Goal: Information Seeking & Learning: Get advice/opinions

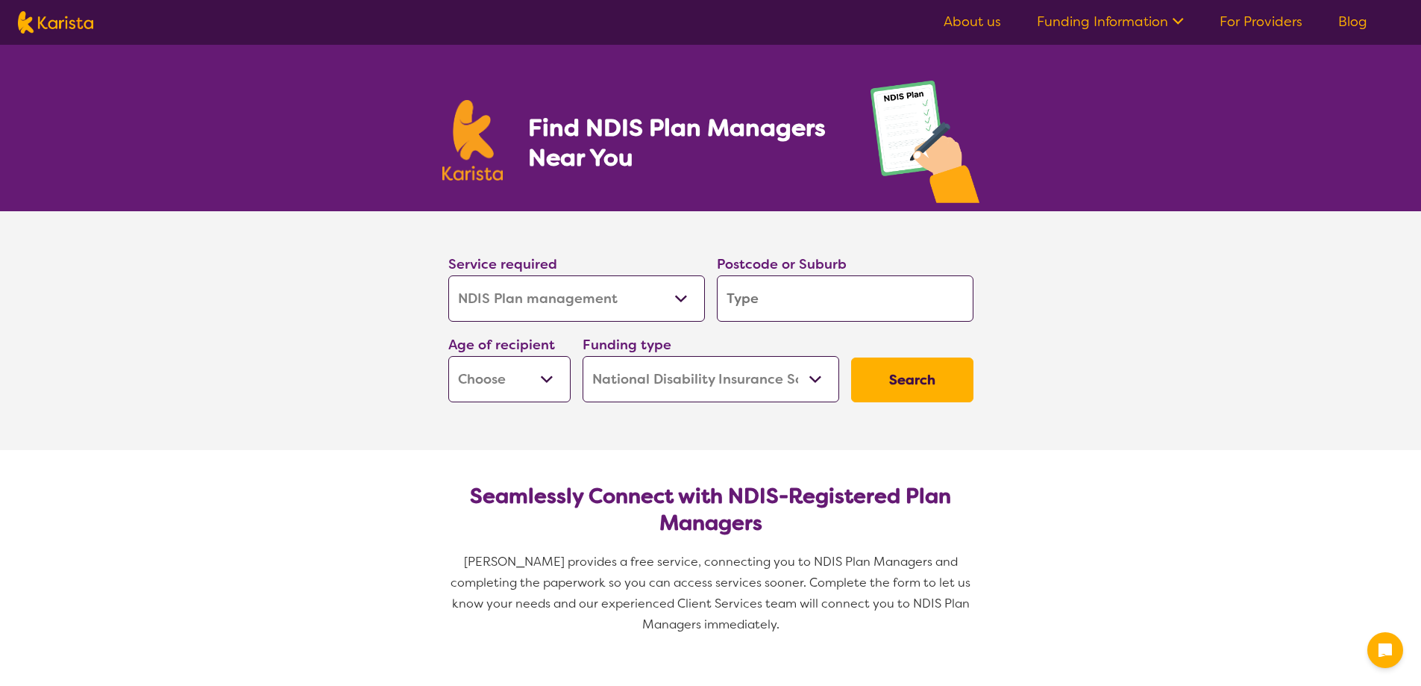
select select "NDIS Plan management"
select select "NDIS"
select select "NDIS Plan management"
select select "NDIS"
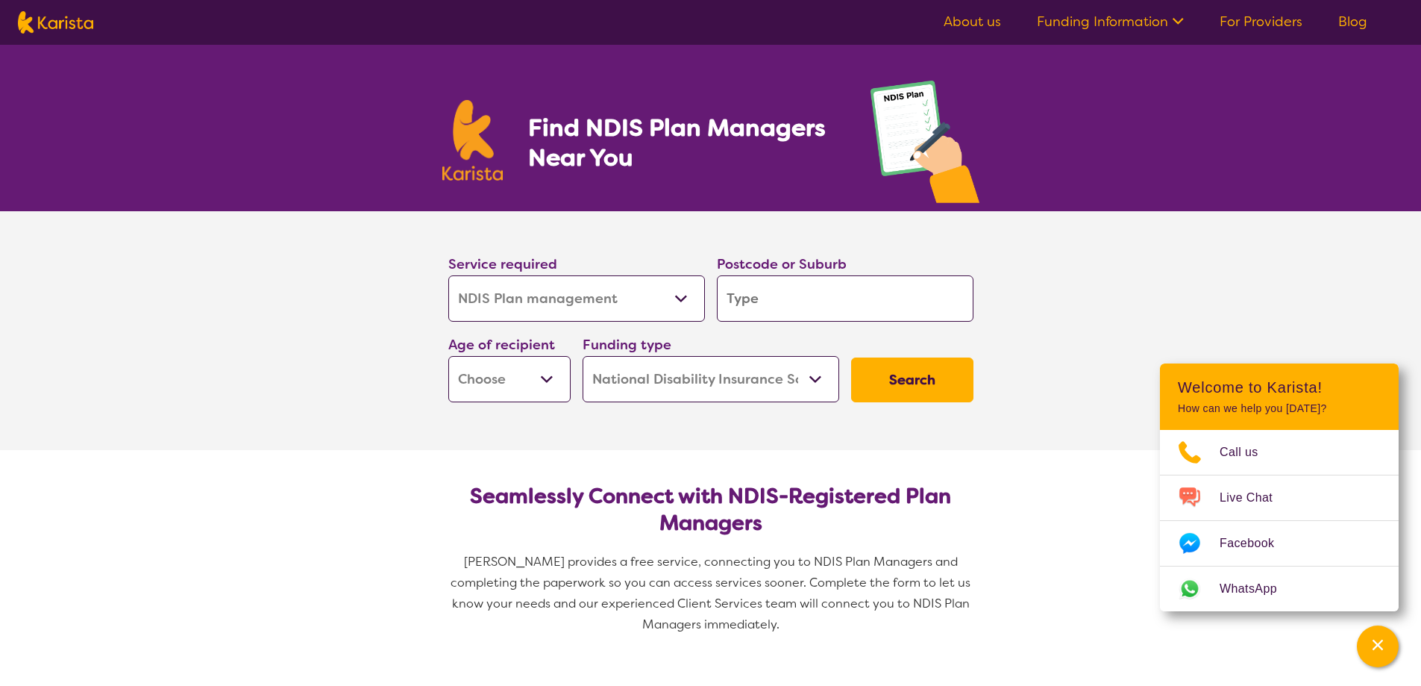
click at [780, 298] on input "search" at bounding box center [845, 298] width 257 height 46
type input "3"
type input "30"
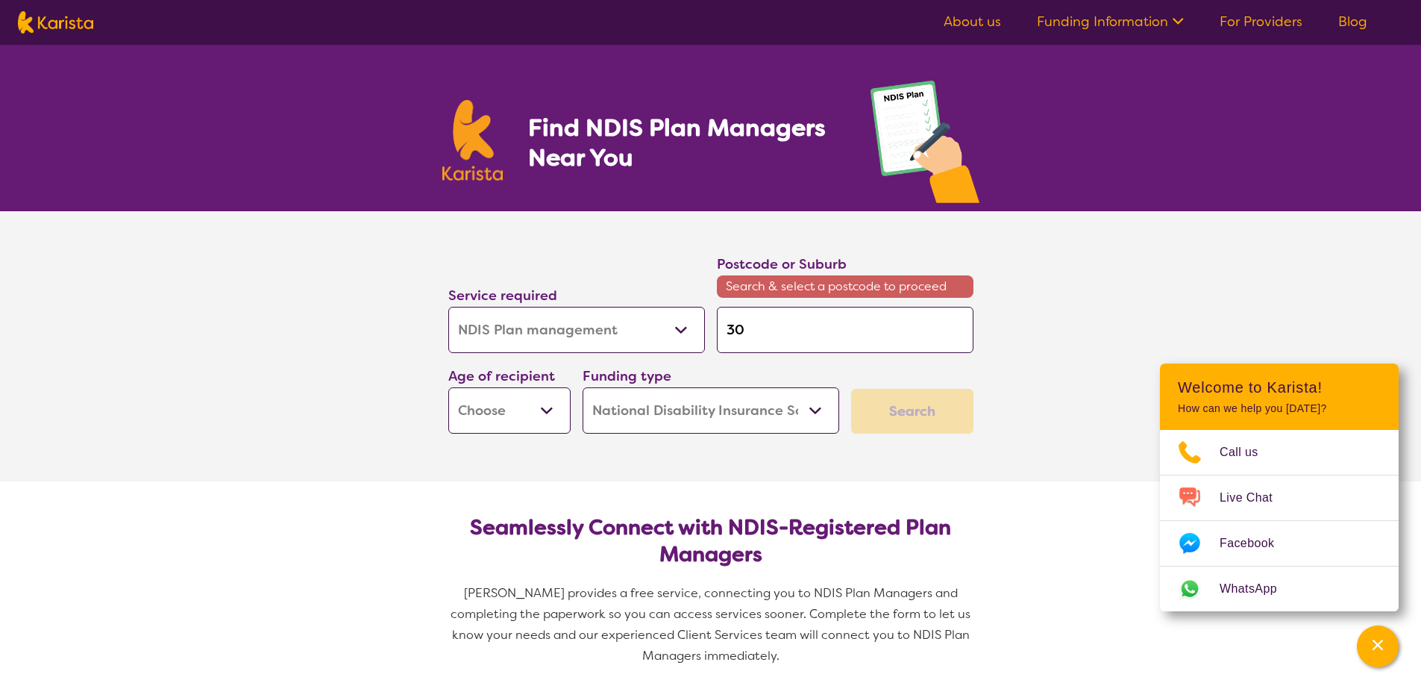
type input "309"
type input "3095"
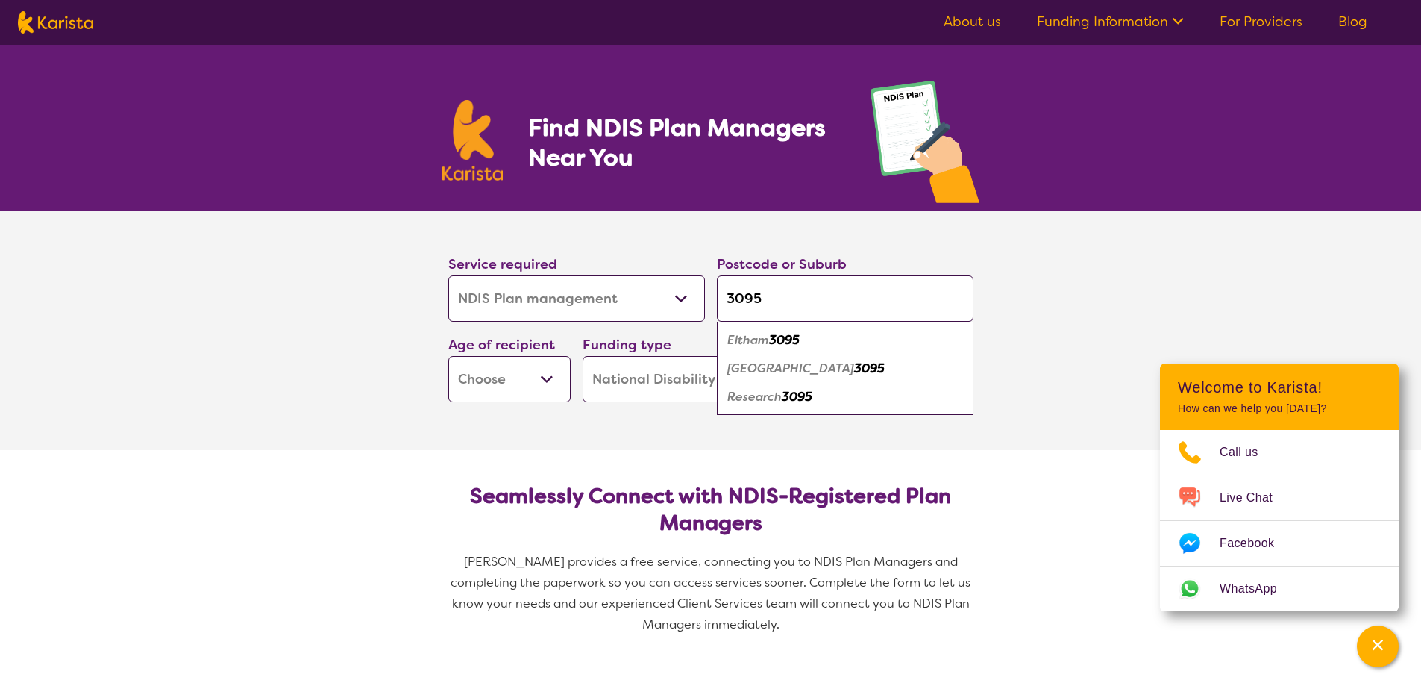
type input "3095"
click at [772, 352] on div "Eltham 3095" at bounding box center [845, 340] width 242 height 28
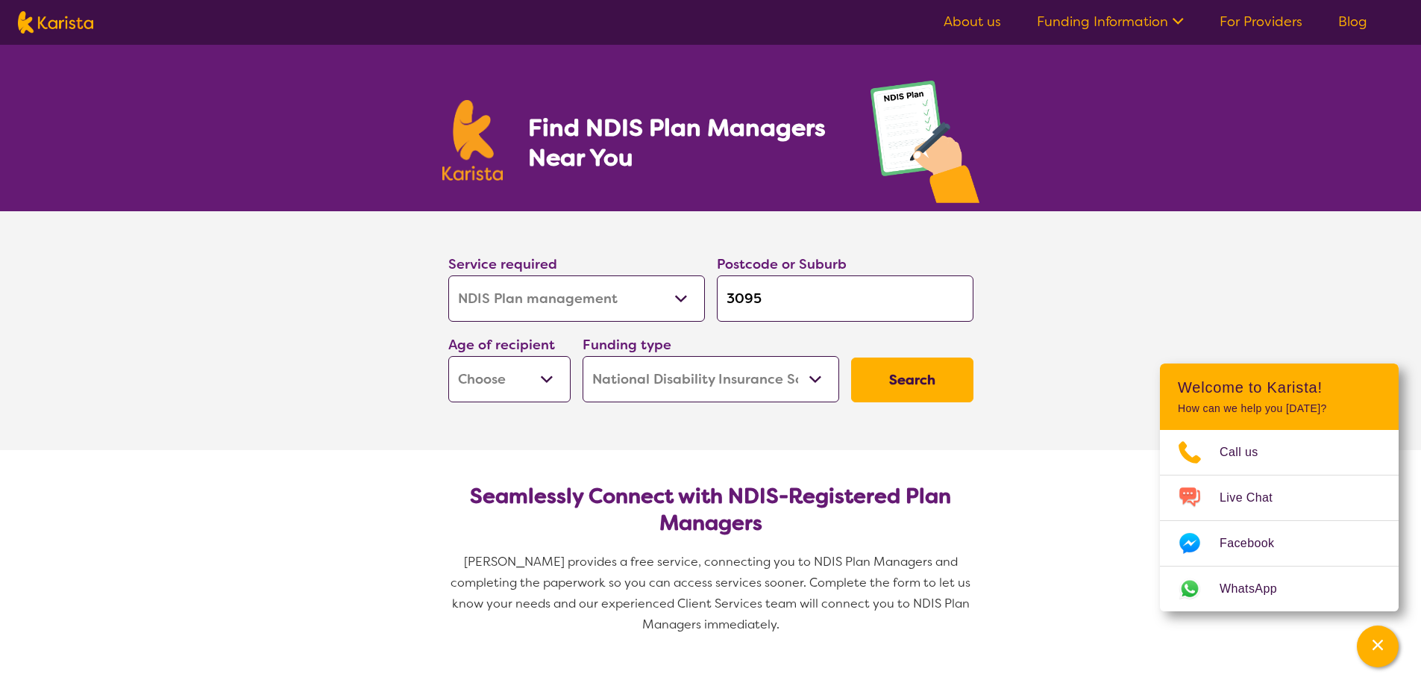
click at [559, 378] on select "Early Childhood - 0 to 9 Child - 10 to 11 Adolescent - 12 to 17 Adult - 18 to 6…" at bounding box center [509, 379] width 122 height 46
select select "EC"
click at [448, 356] on select "Early Childhood - 0 to 9 Child - 10 to 11 Adolescent - 12 to 17 Adult - 18 to 6…" at bounding box center [509, 379] width 122 height 46
select select "EC"
click at [667, 388] on select "Home Care Package (HCP) National Disability Insurance Scheme (NDIS) I don't know" at bounding box center [711, 379] width 257 height 46
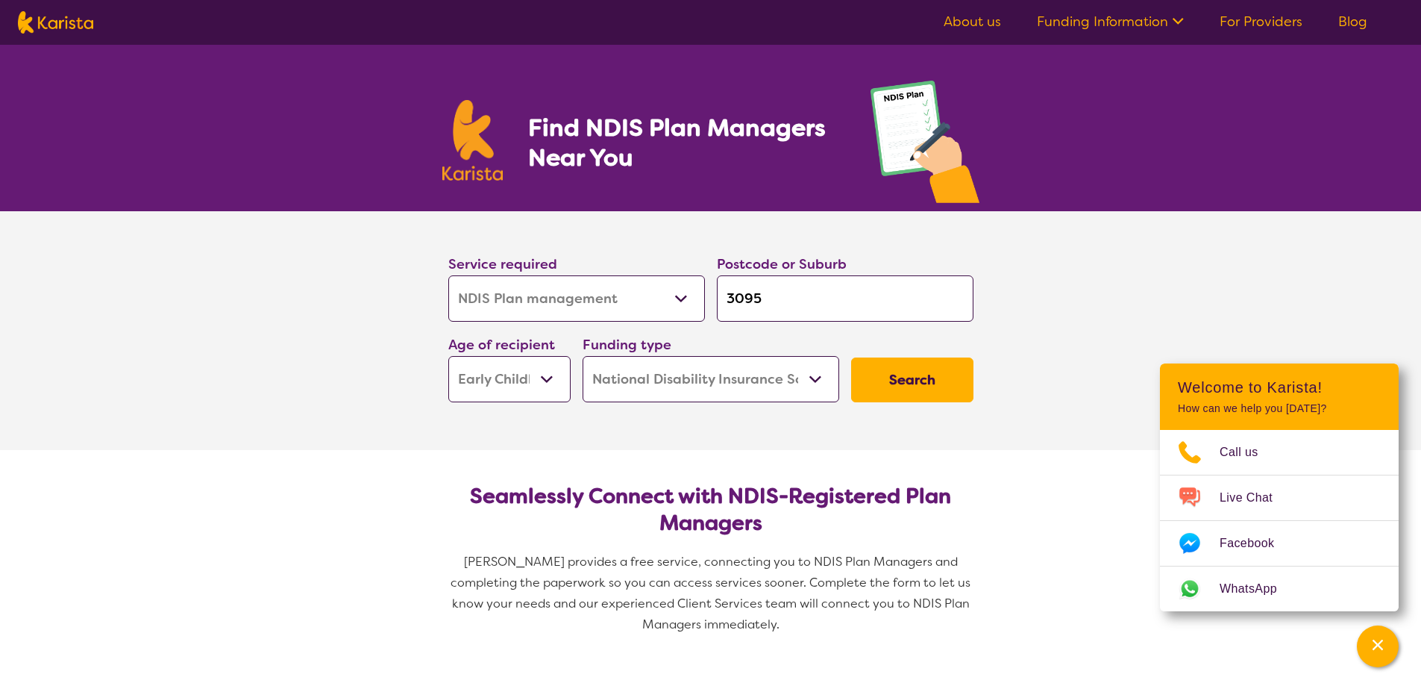
click at [921, 389] on button "Search" at bounding box center [912, 379] width 122 height 45
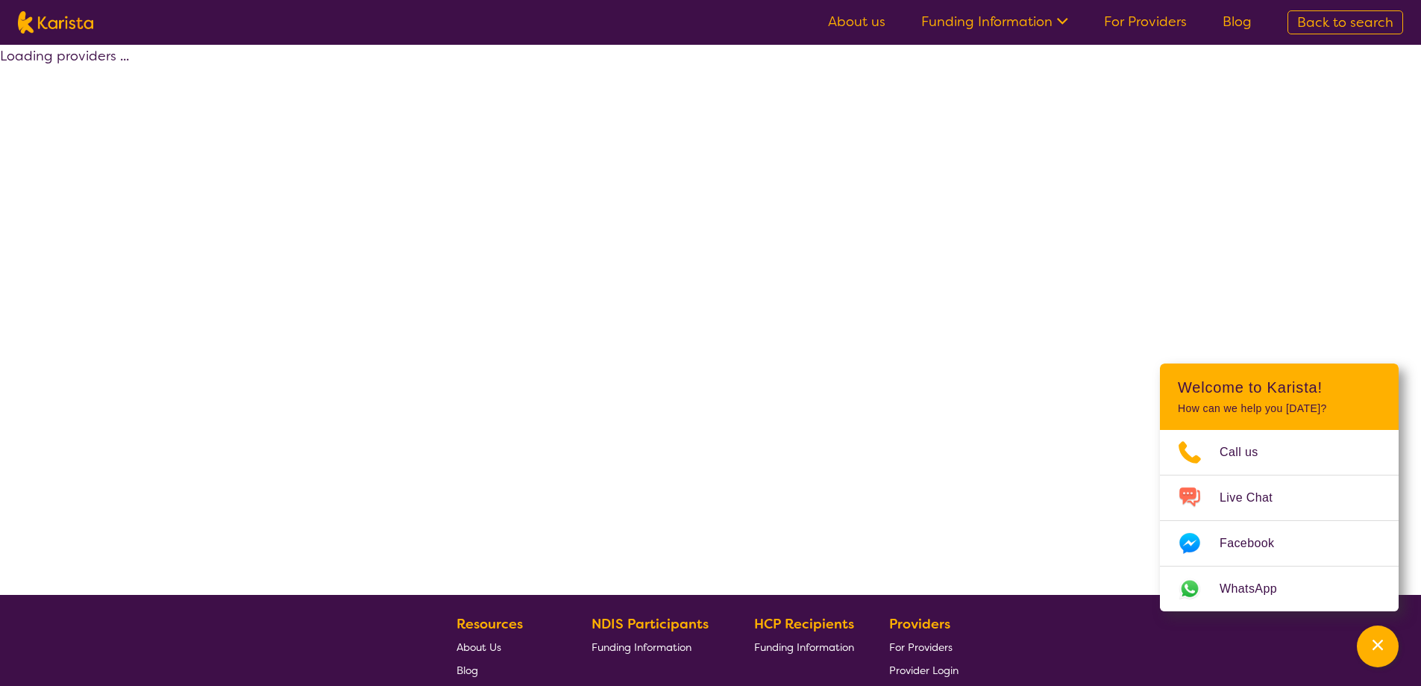
select select "by_score"
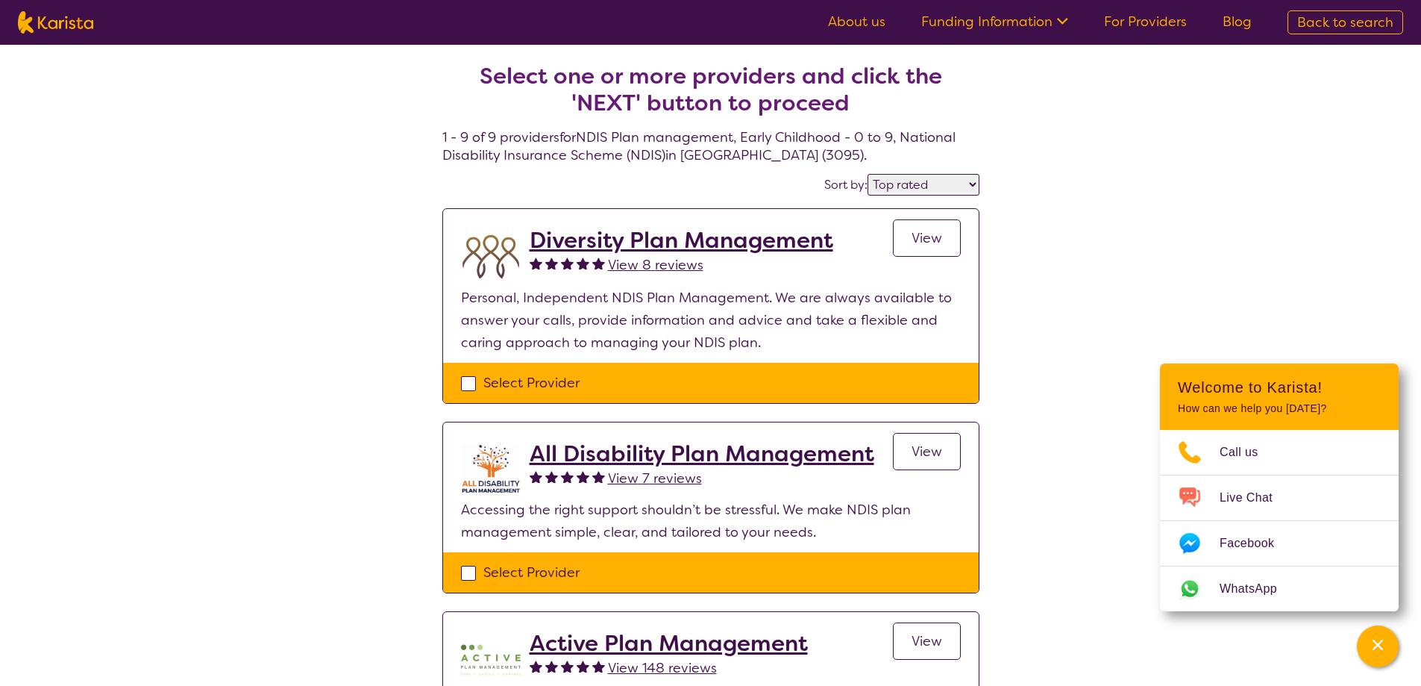
click at [865, 19] on link "About us" at bounding box center [856, 22] width 57 height 18
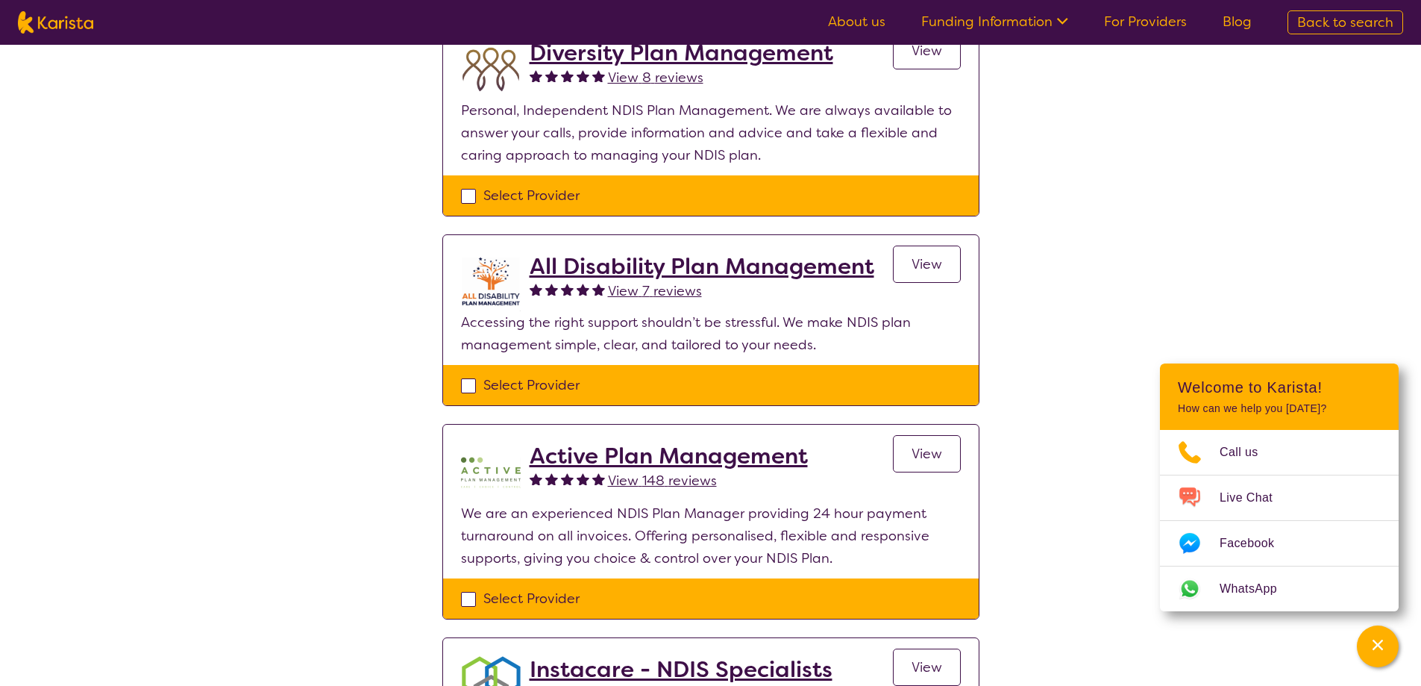
scroll to position [224, 0]
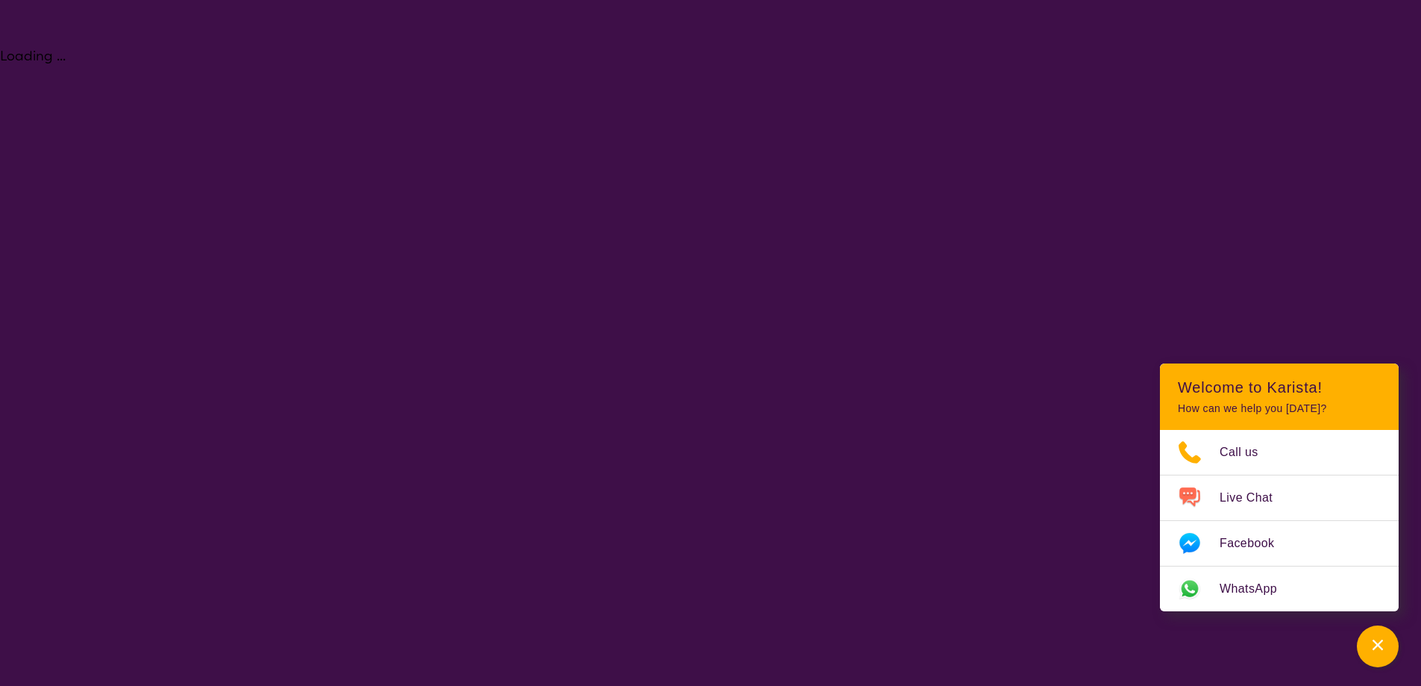
select select "NDIS Plan management"
select select "EC"
select select "NDIS"
select select "NDIS Plan management"
select select "EC"
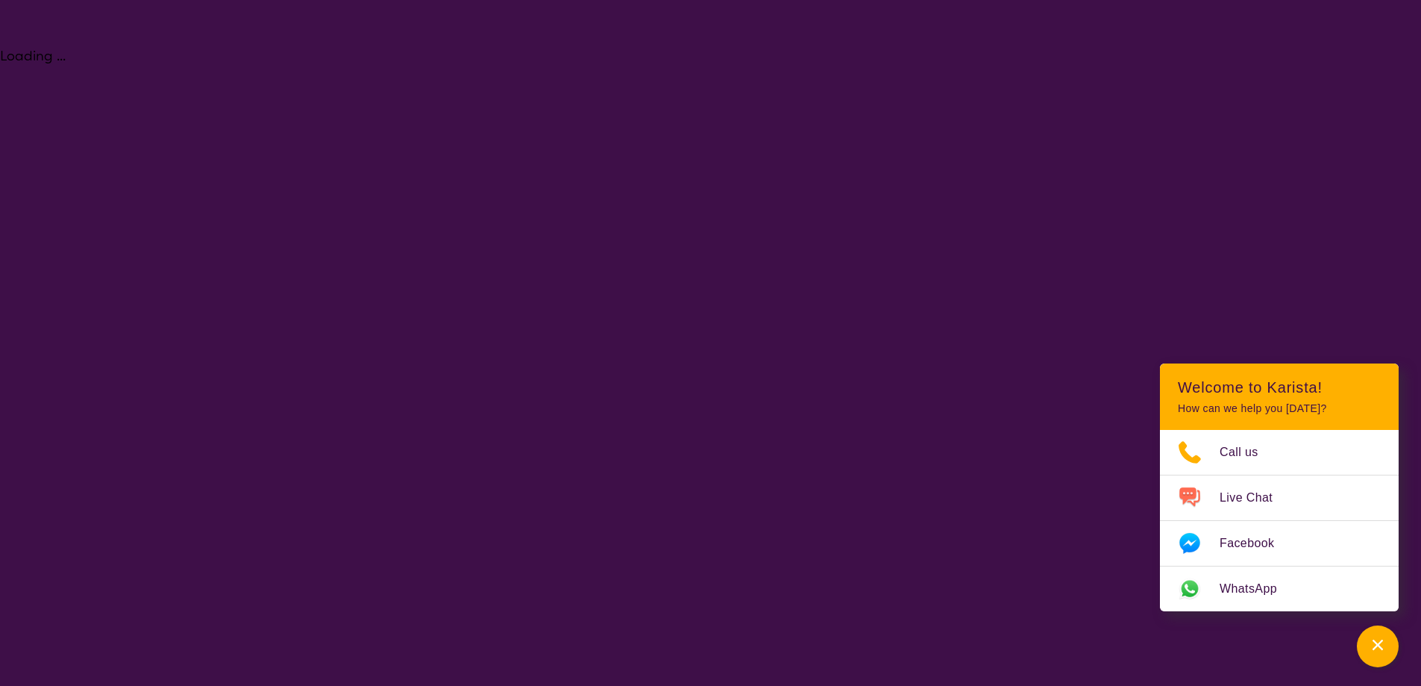
select select "NDIS"
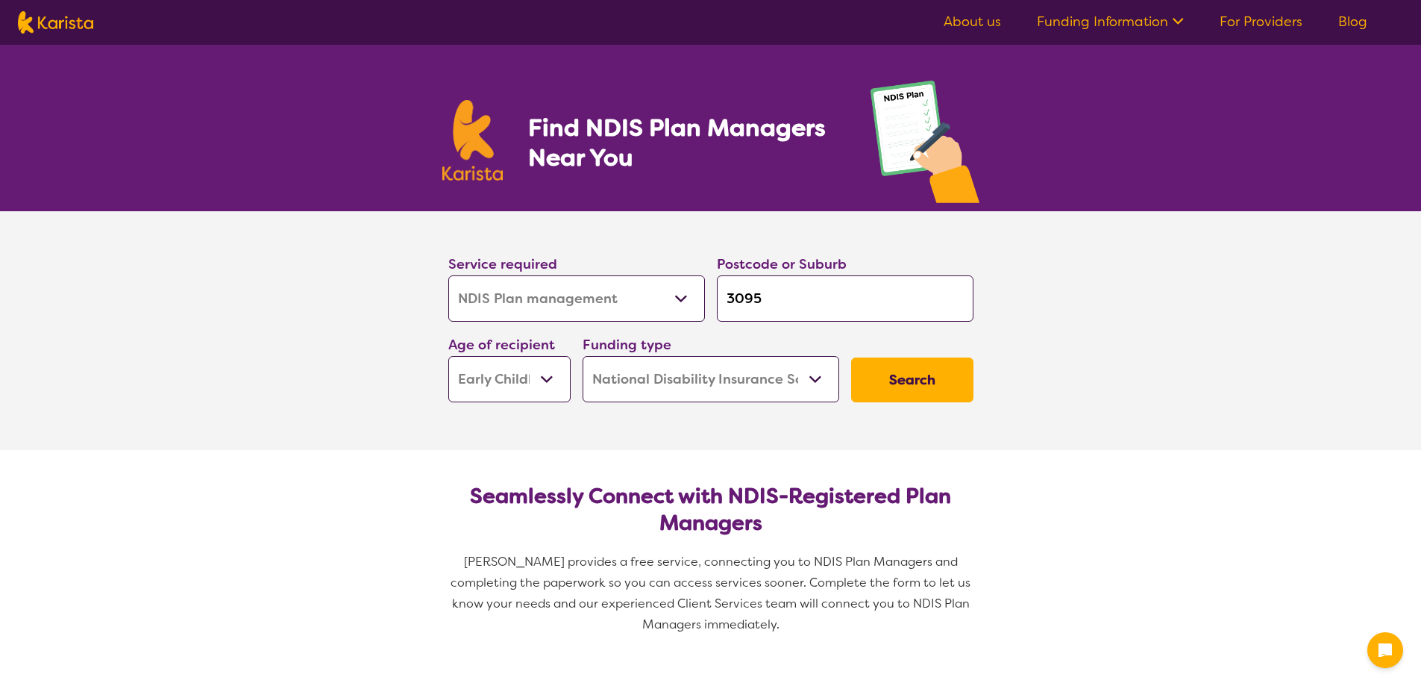
select select "NDIS Plan management"
select select "EC"
select select "NDIS"
select select "NDIS Plan management"
select select "EC"
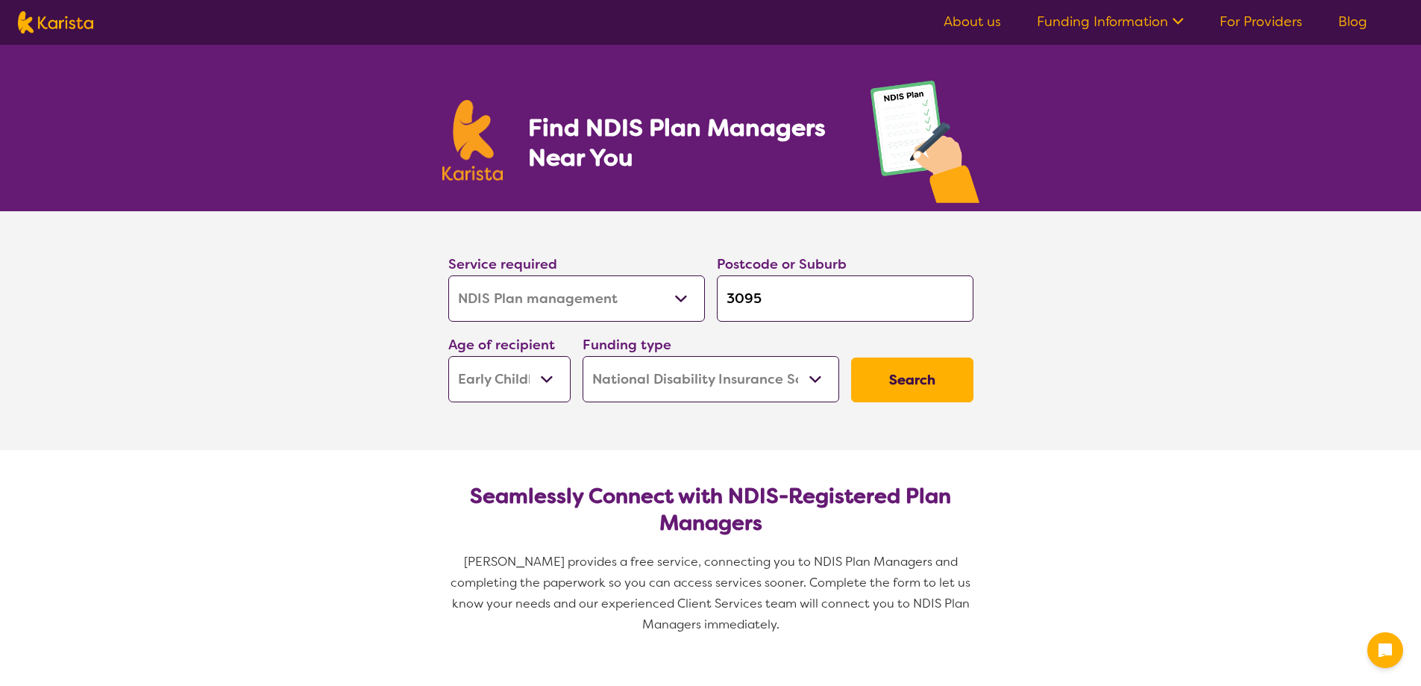
select select "NDIS"
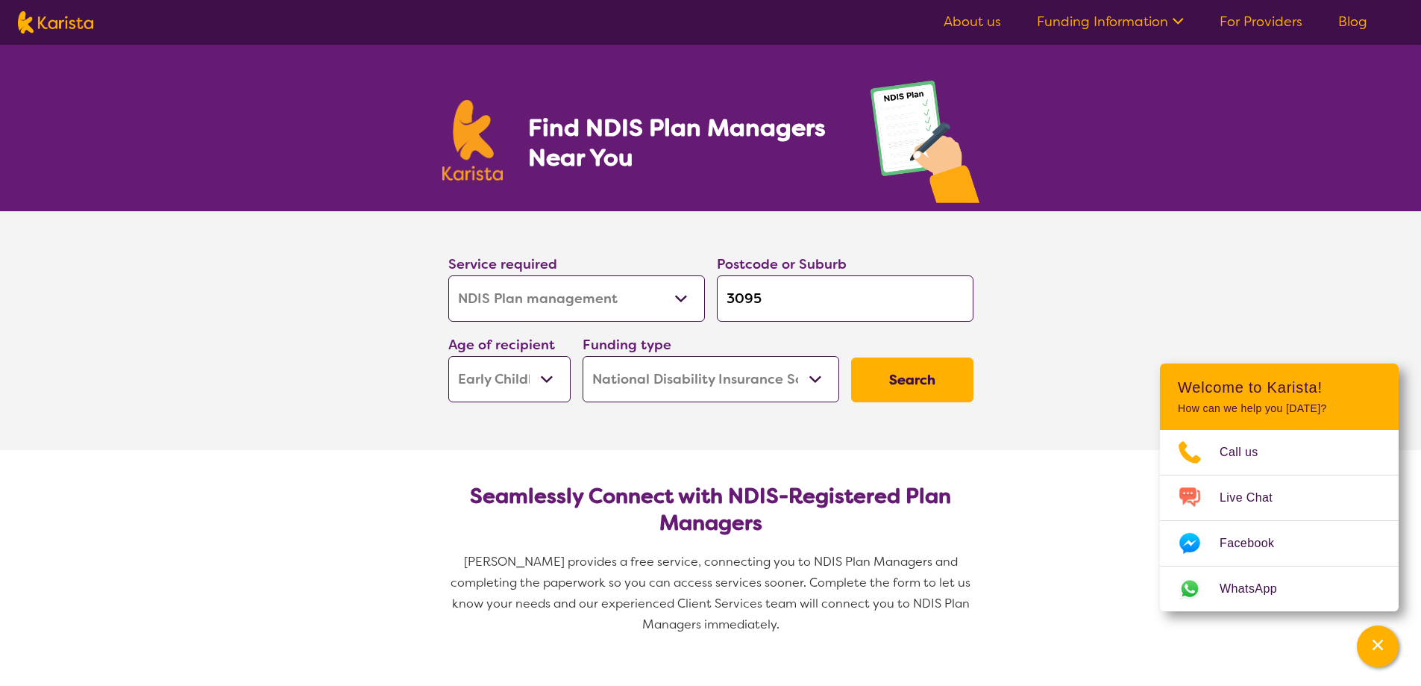
click at [874, 377] on button "Search" at bounding box center [912, 379] width 122 height 45
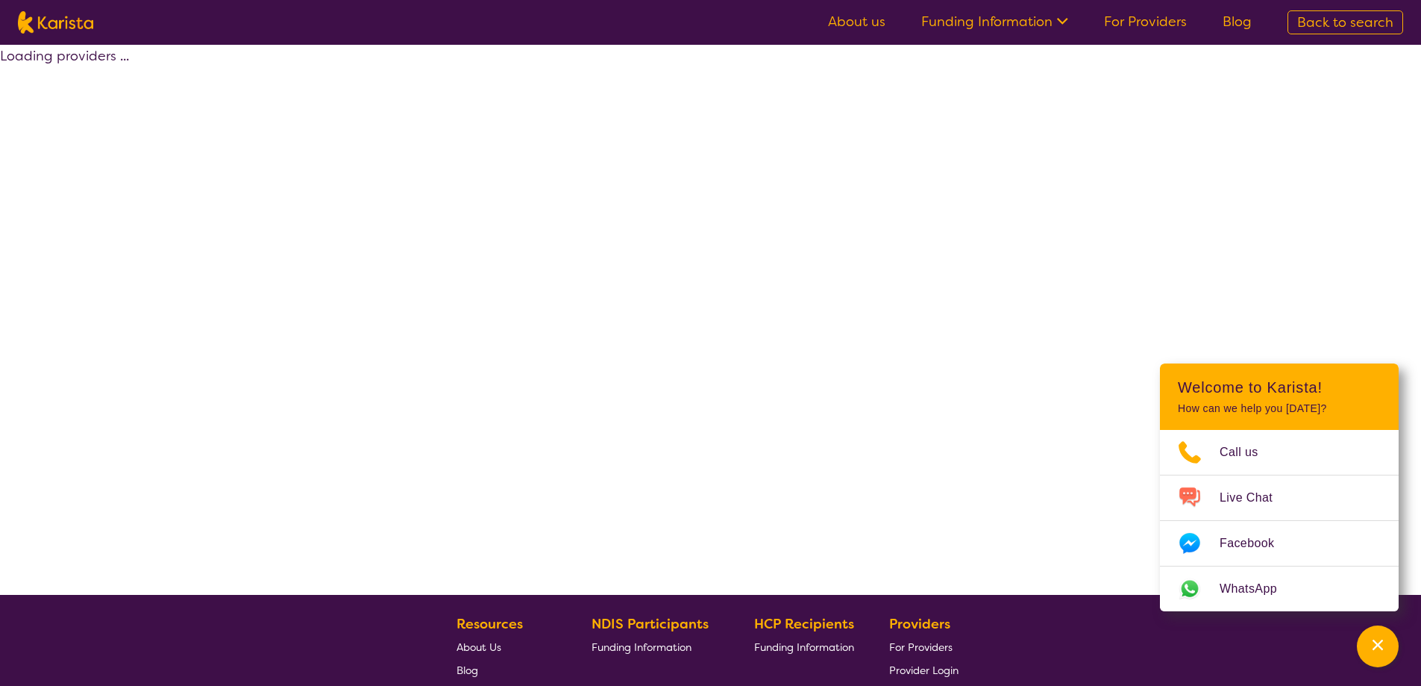
select select "by_score"
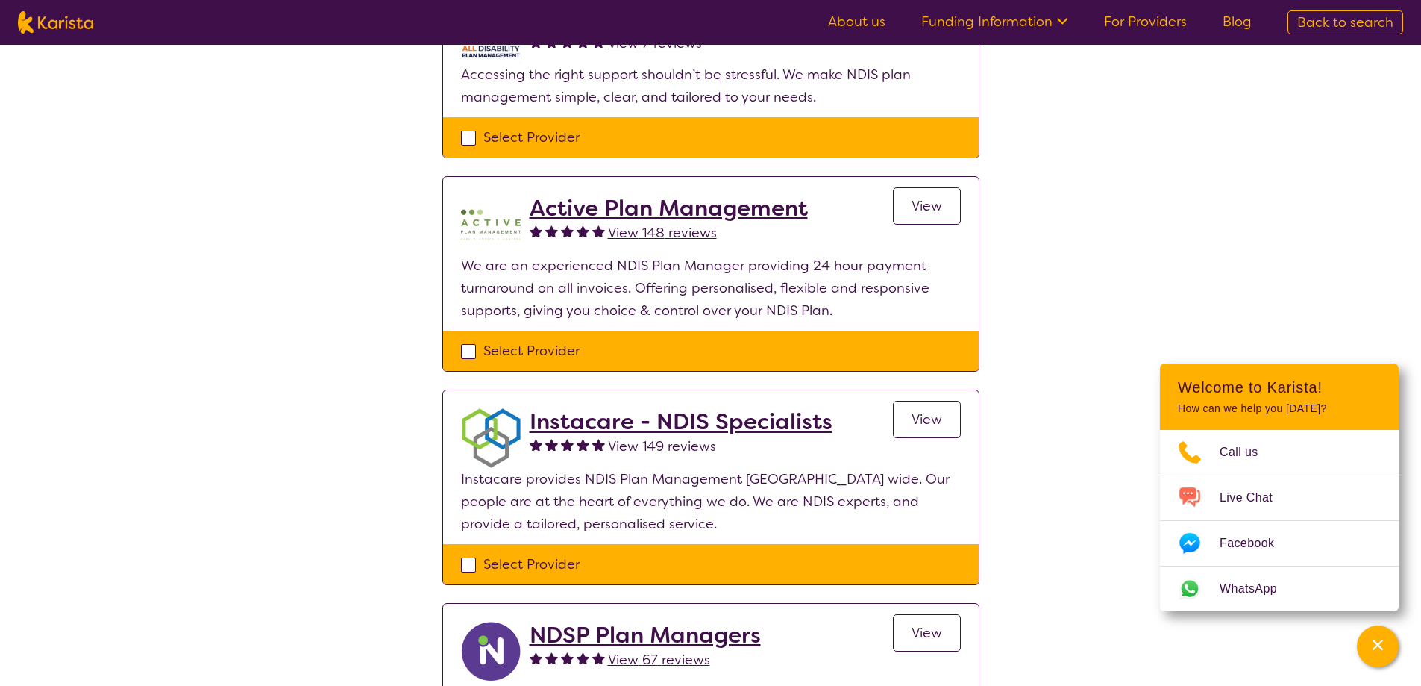
scroll to position [522, 0]
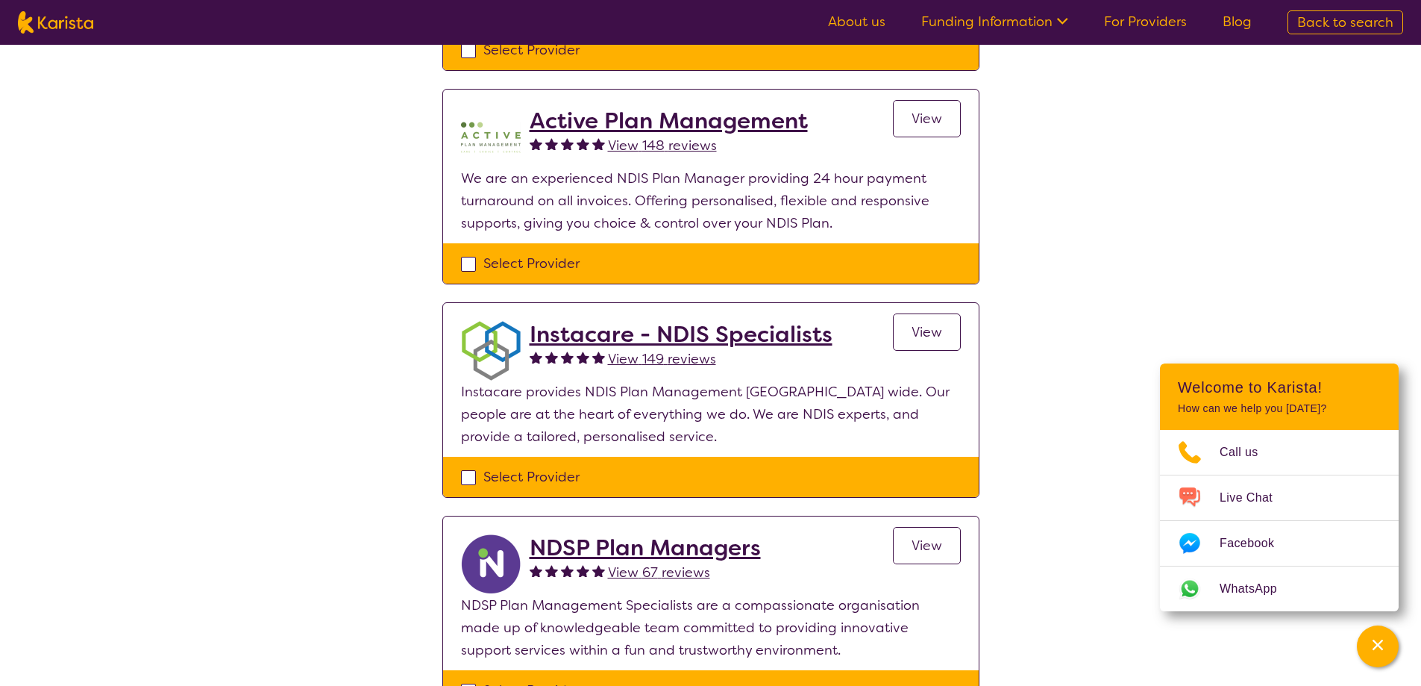
click at [724, 331] on h2 "Instacare - NDIS Specialists" at bounding box center [681, 334] width 303 height 27
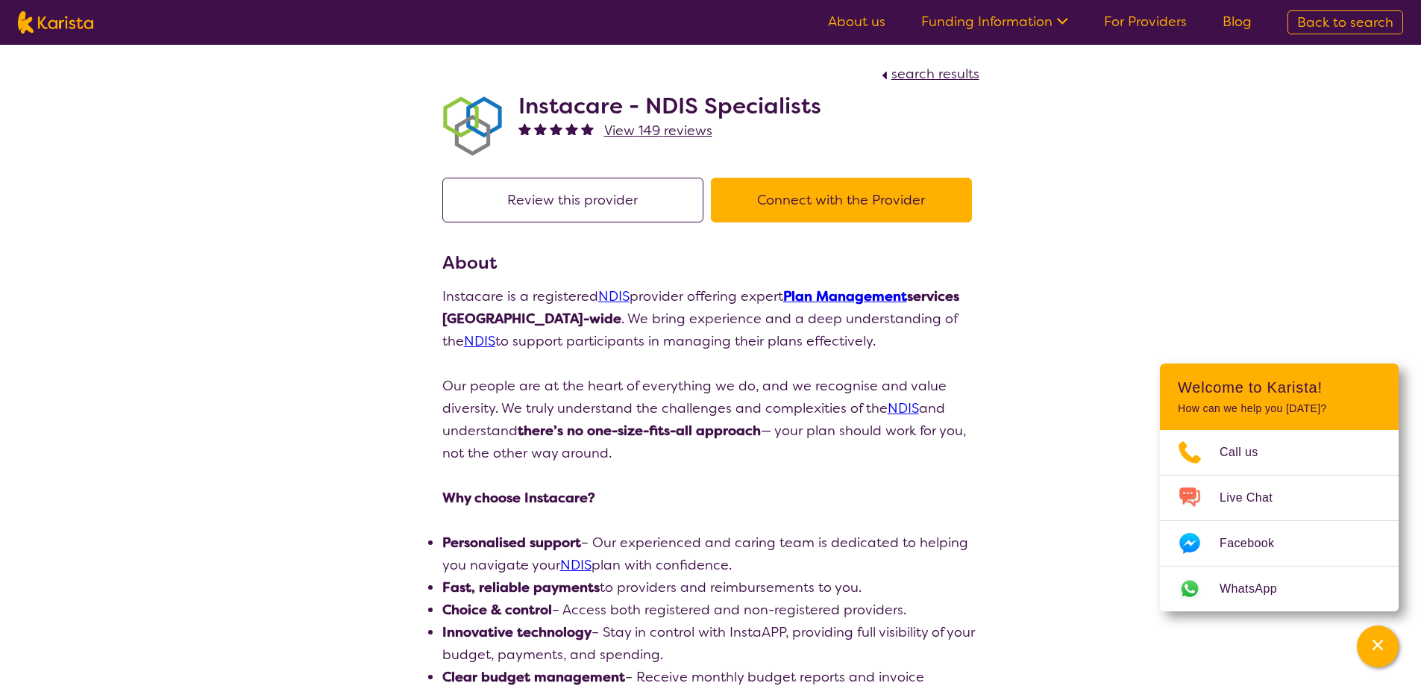
scroll to position [269, 0]
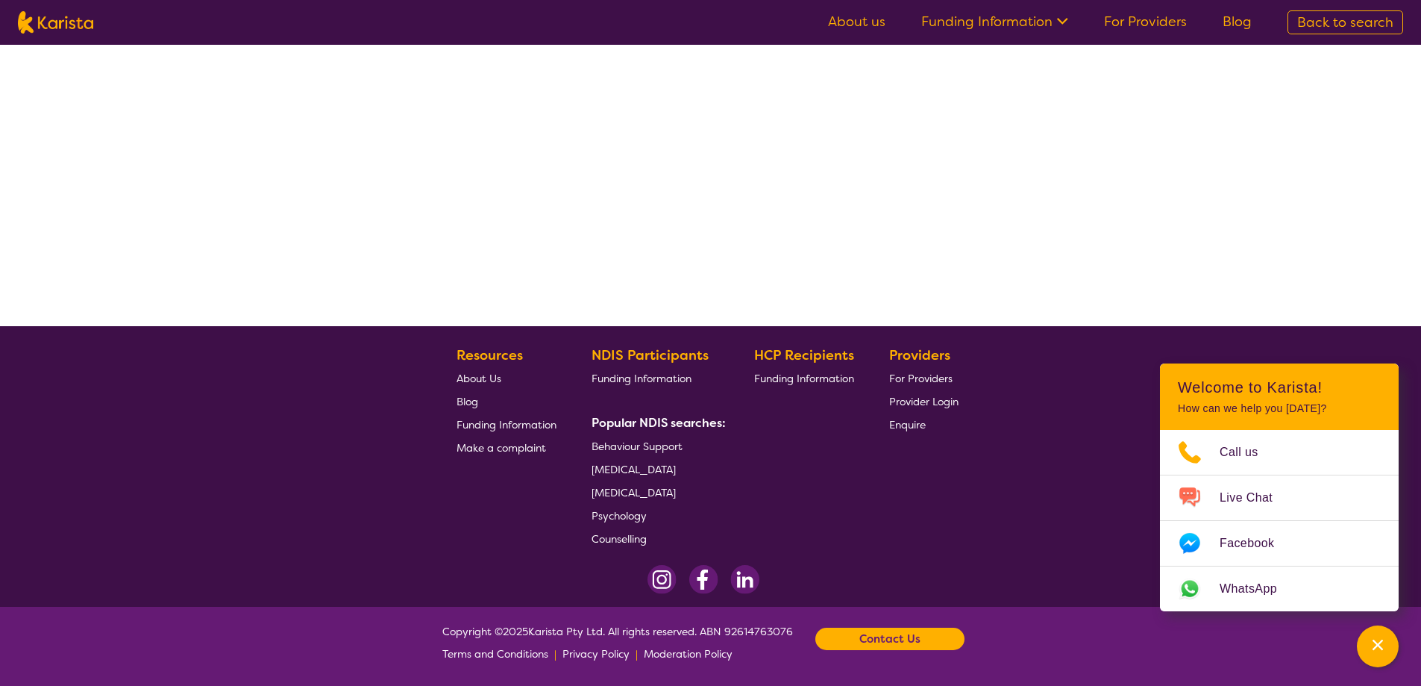
select select "by_score"
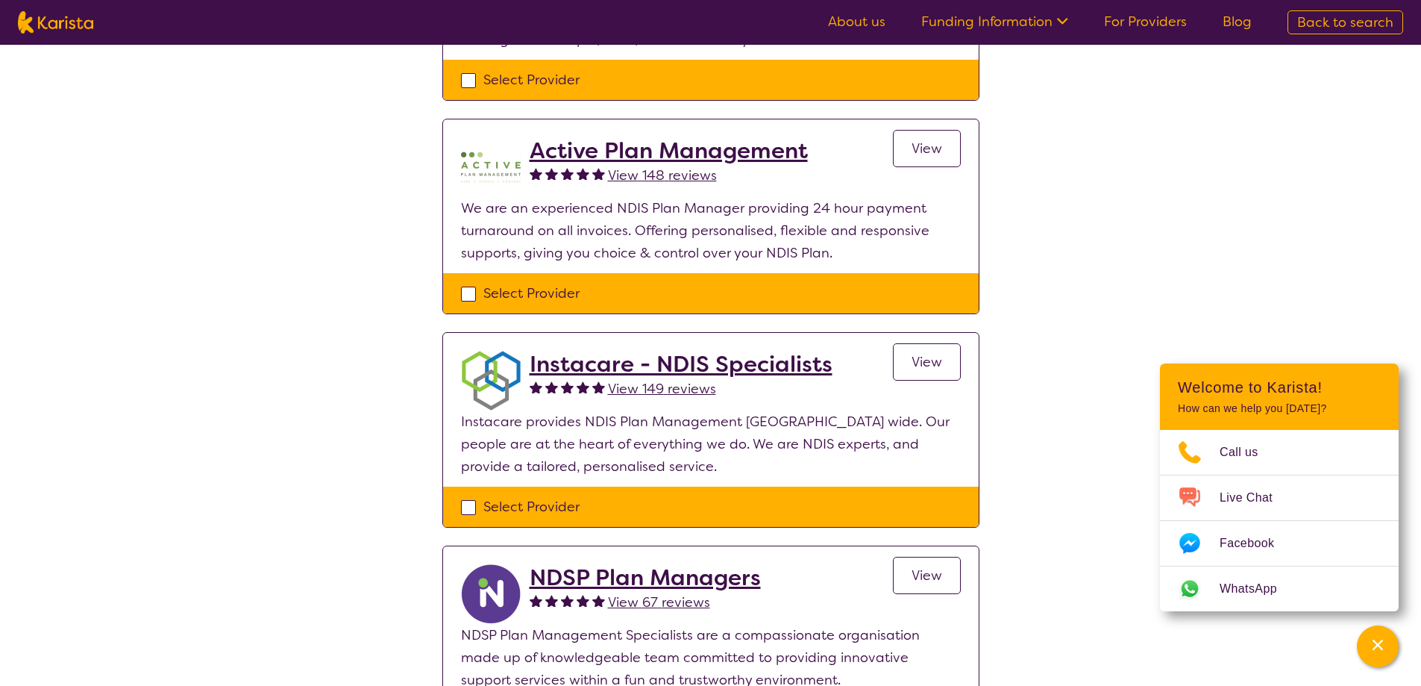
scroll to position [45, 0]
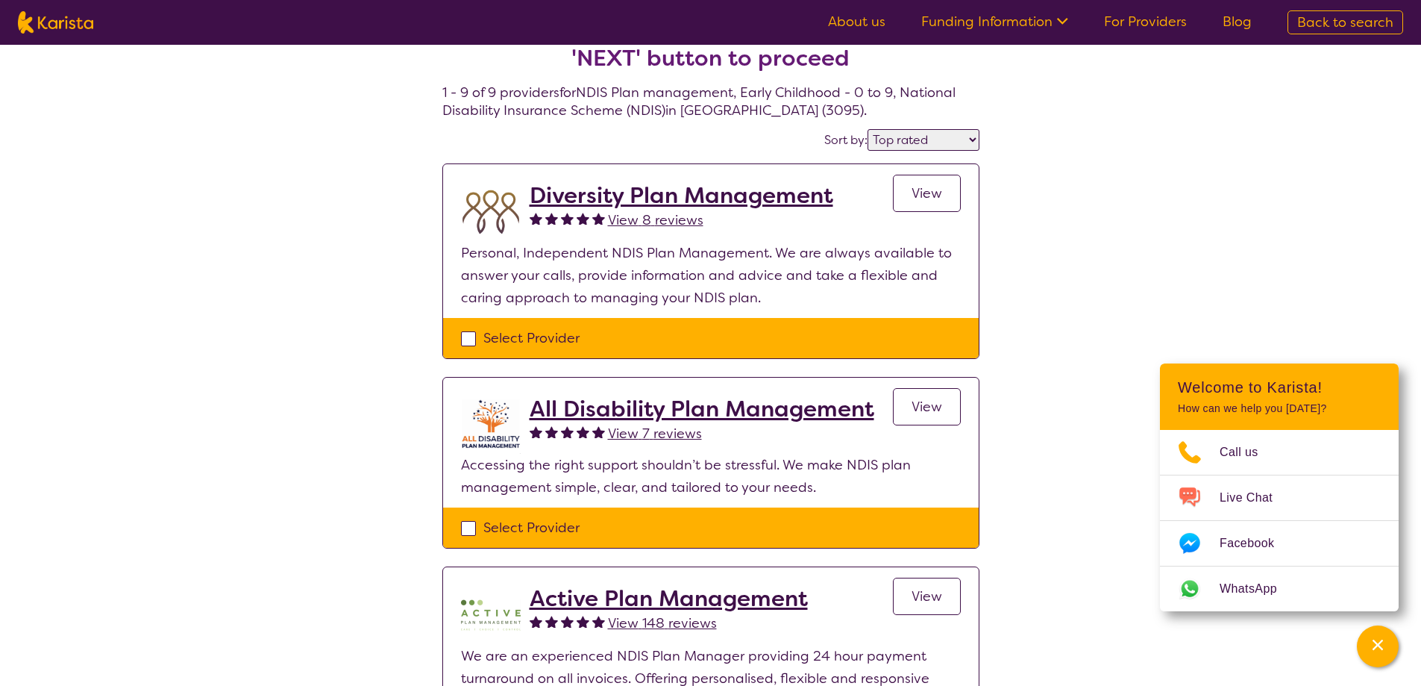
click at [650, 220] on span "View 8 reviews" at bounding box center [656, 220] width 96 height 18
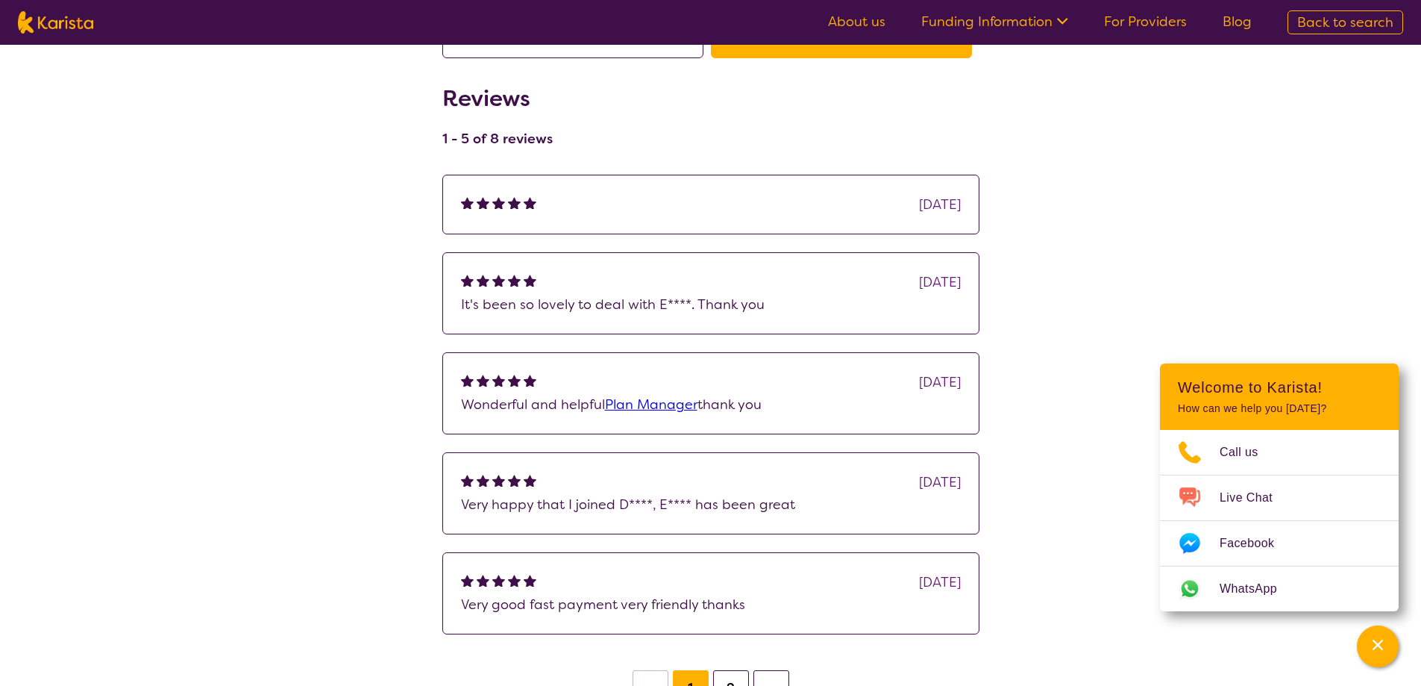
scroll to position [224, 0]
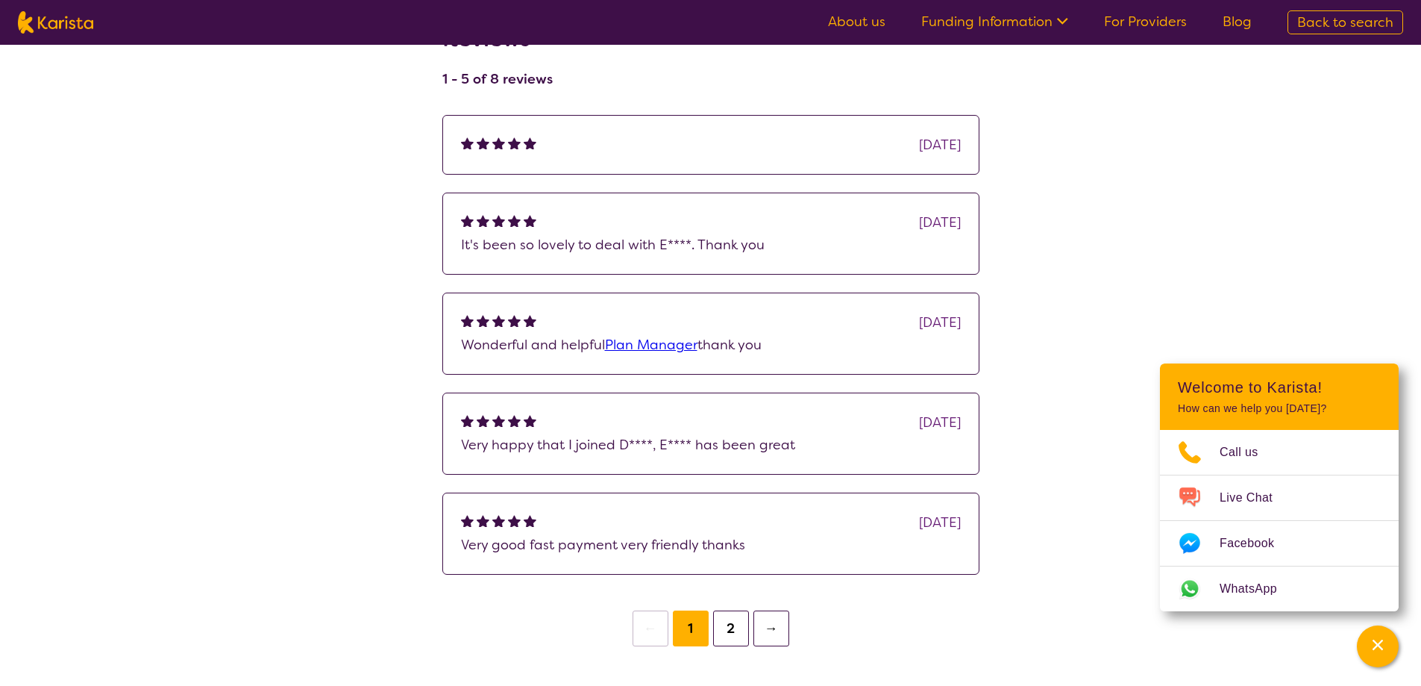
click at [731, 629] on button "2" at bounding box center [731, 628] width 36 height 36
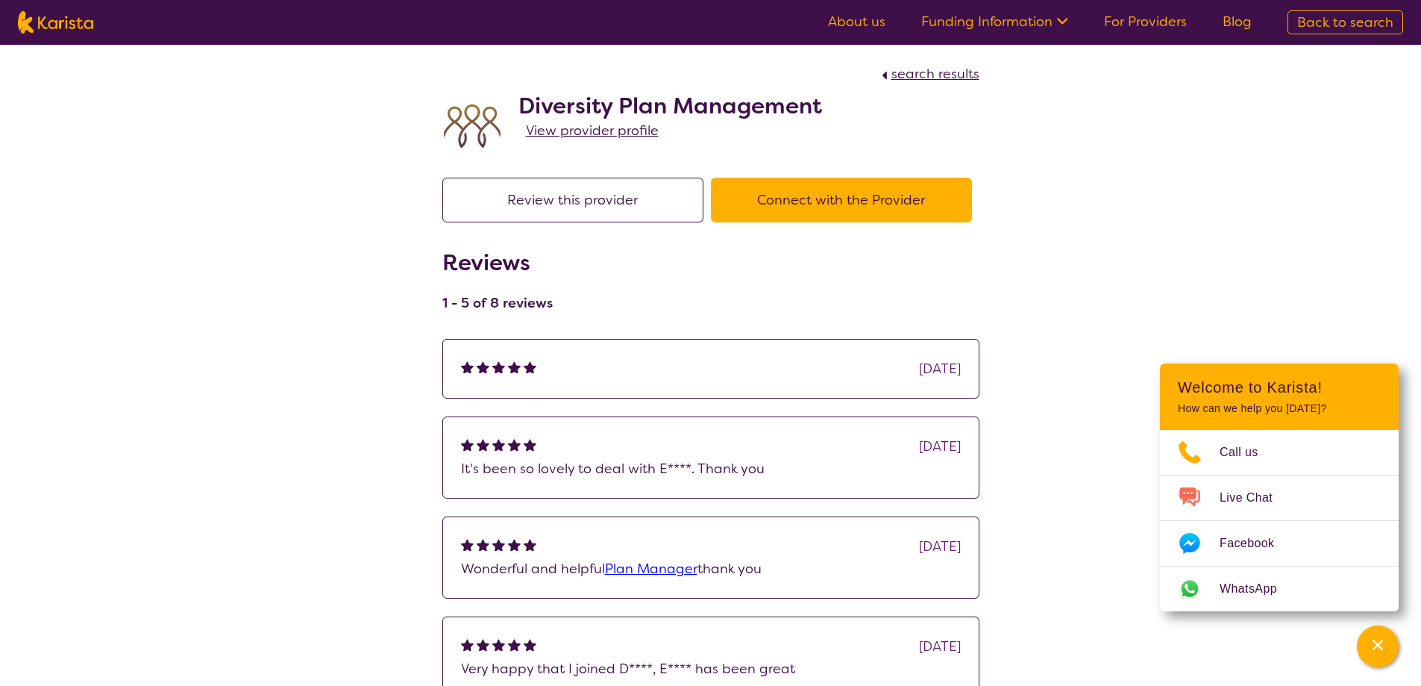
scroll to position [45, 0]
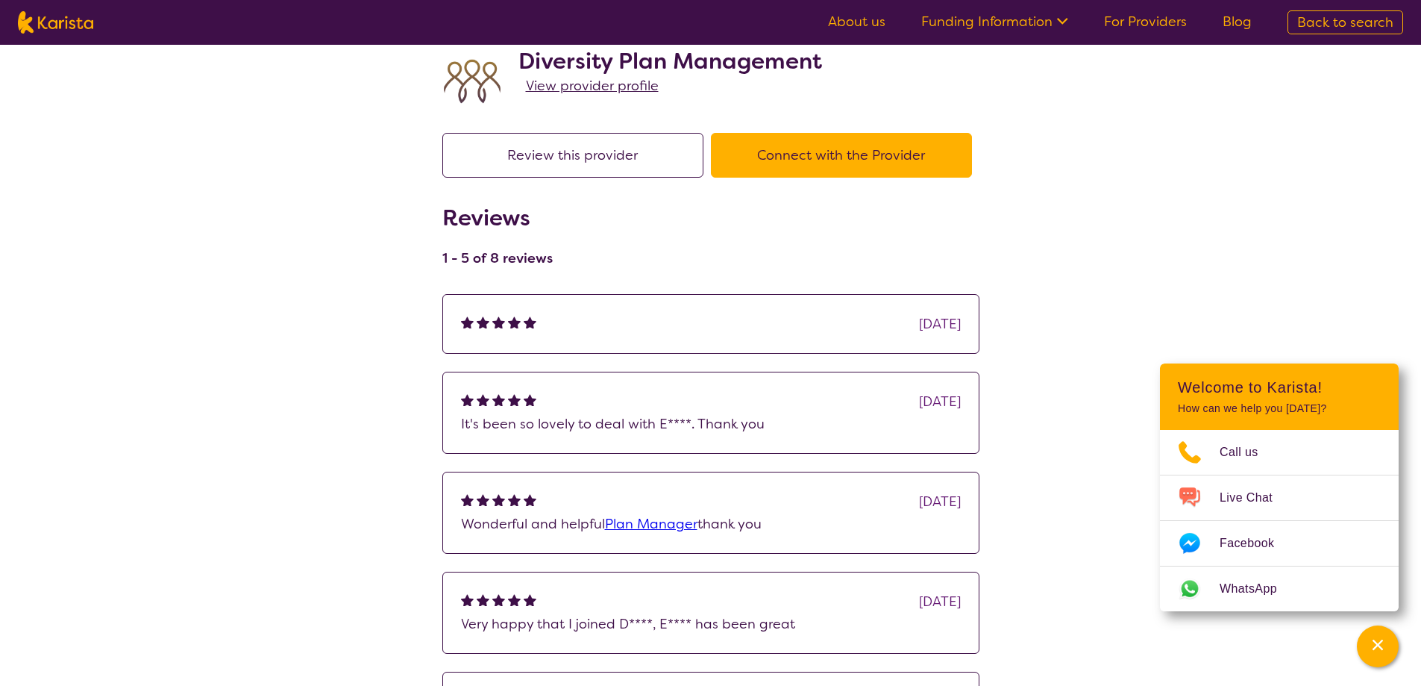
select select "by_score"
